Goal: Transaction & Acquisition: Book appointment/travel/reservation

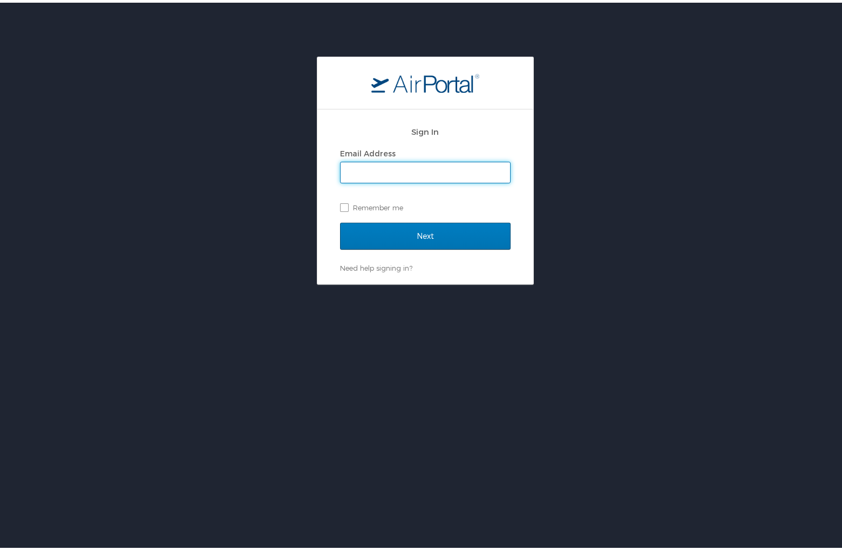
click at [388, 173] on input "Email Address" at bounding box center [424, 170] width 169 height 21
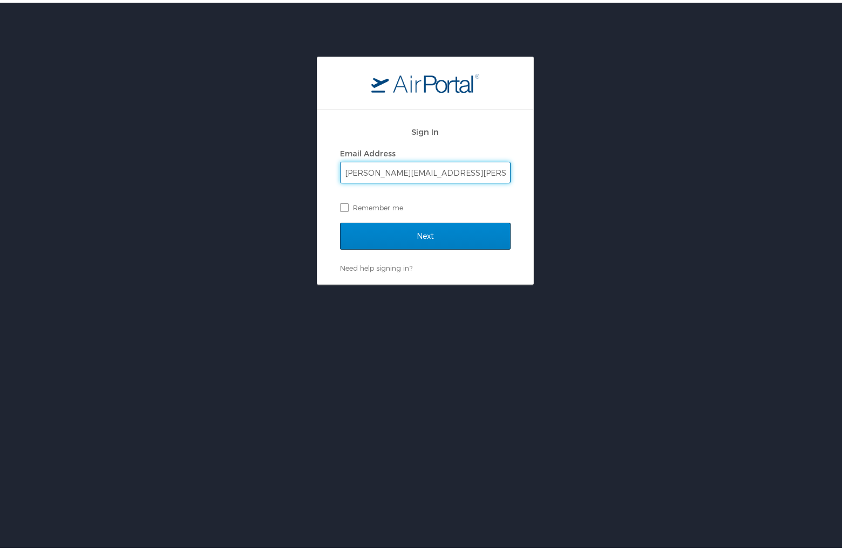
type input "Addie.roberts@la.gov"
click at [378, 229] on input "Next" at bounding box center [425, 233] width 170 height 27
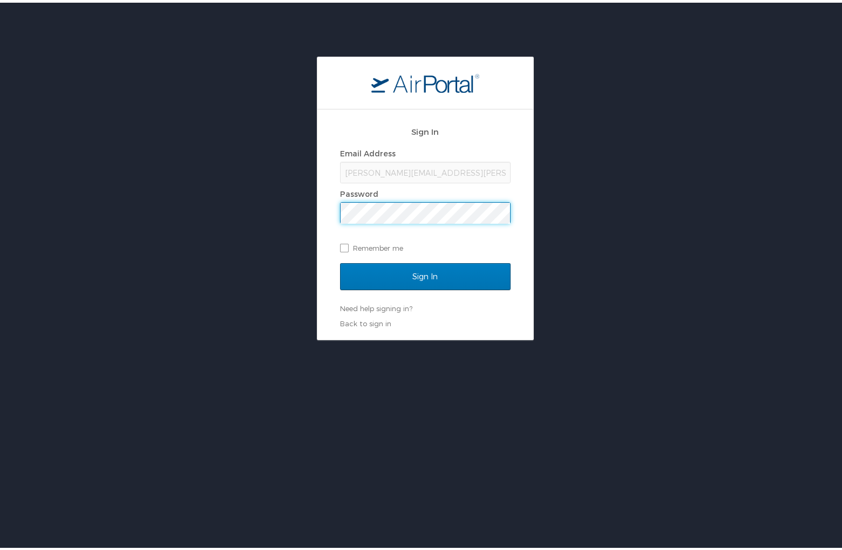
click at [340, 261] on input "Sign In" at bounding box center [425, 274] width 170 height 27
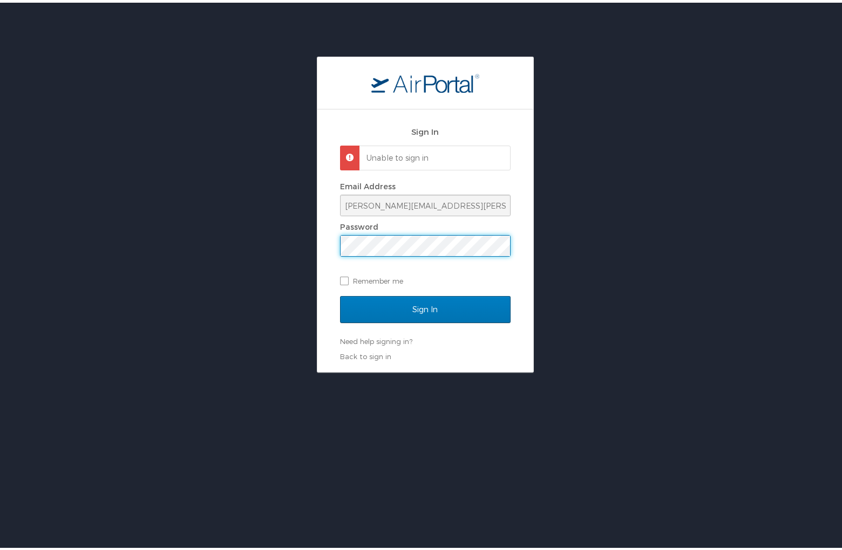
click at [340, 294] on input "Sign In" at bounding box center [425, 307] width 170 height 27
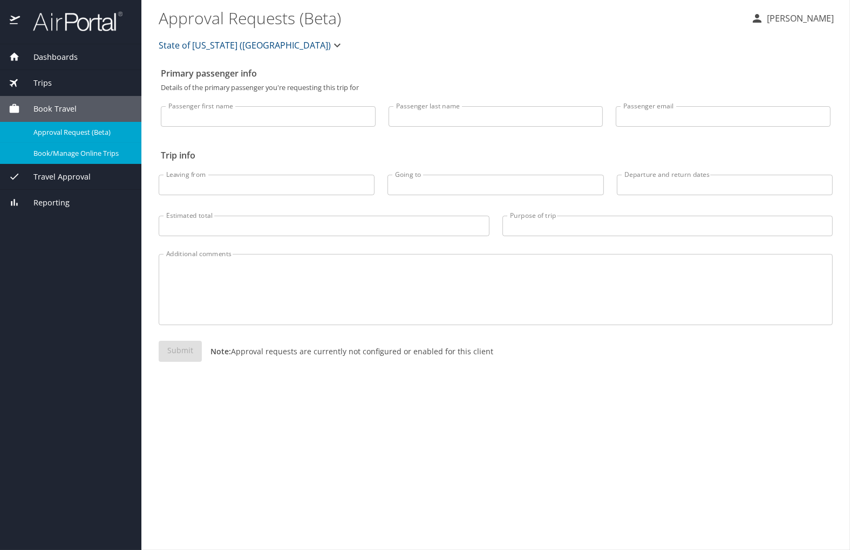
click at [86, 155] on span "Book/Manage Online Trips" at bounding box center [80, 153] width 95 height 10
click at [65, 21] on img at bounding box center [71, 21] width 101 height 21
